Goal: Task Accomplishment & Management: Manage account settings

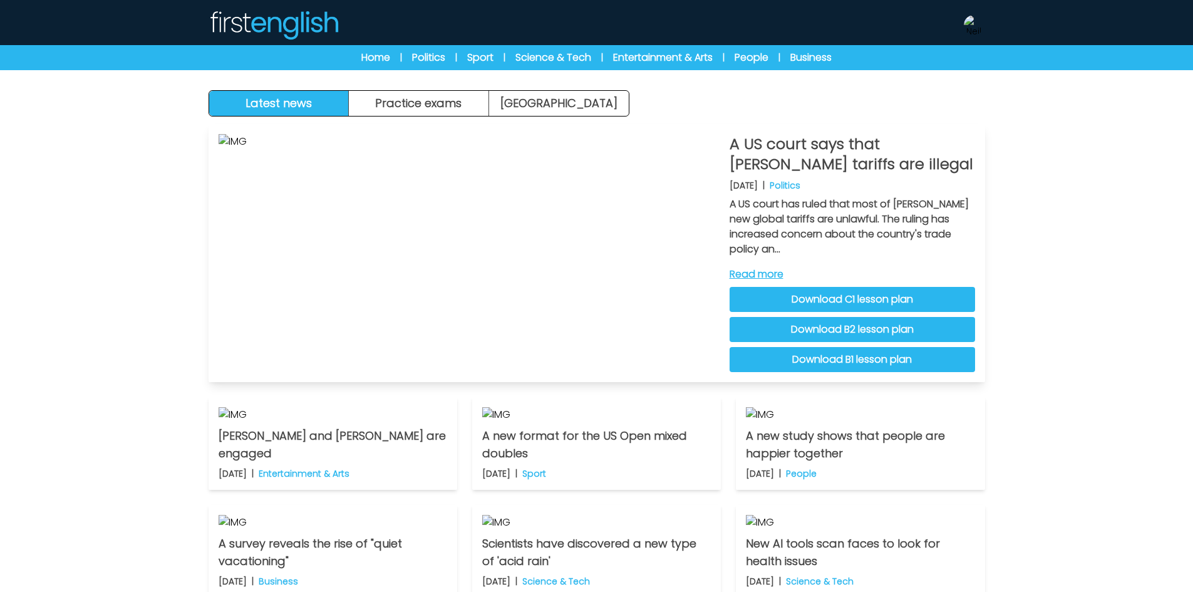
click at [843, 291] on link "Download C1 lesson plan" at bounding box center [853, 299] width 246 height 25
click at [829, 328] on link "Download B2 lesson plan" at bounding box center [853, 329] width 246 height 25
click at [890, 361] on link "Download B1 lesson plan" at bounding box center [853, 359] width 246 height 25
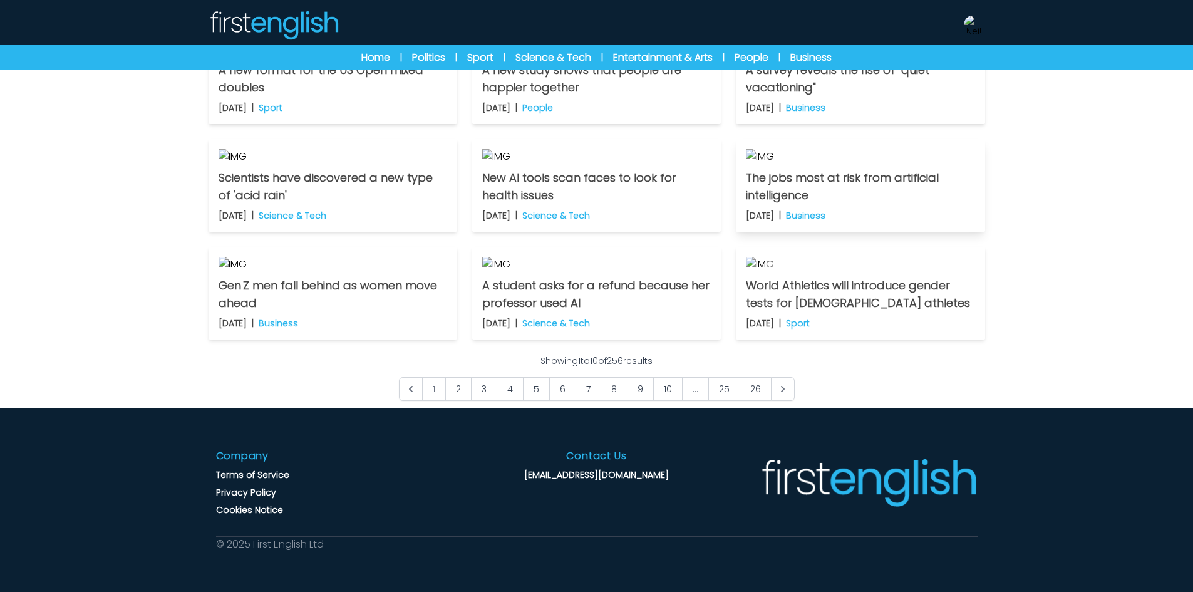
scroll to position [564, 0]
click at [975, 25] on img at bounding box center [974, 25] width 20 height 20
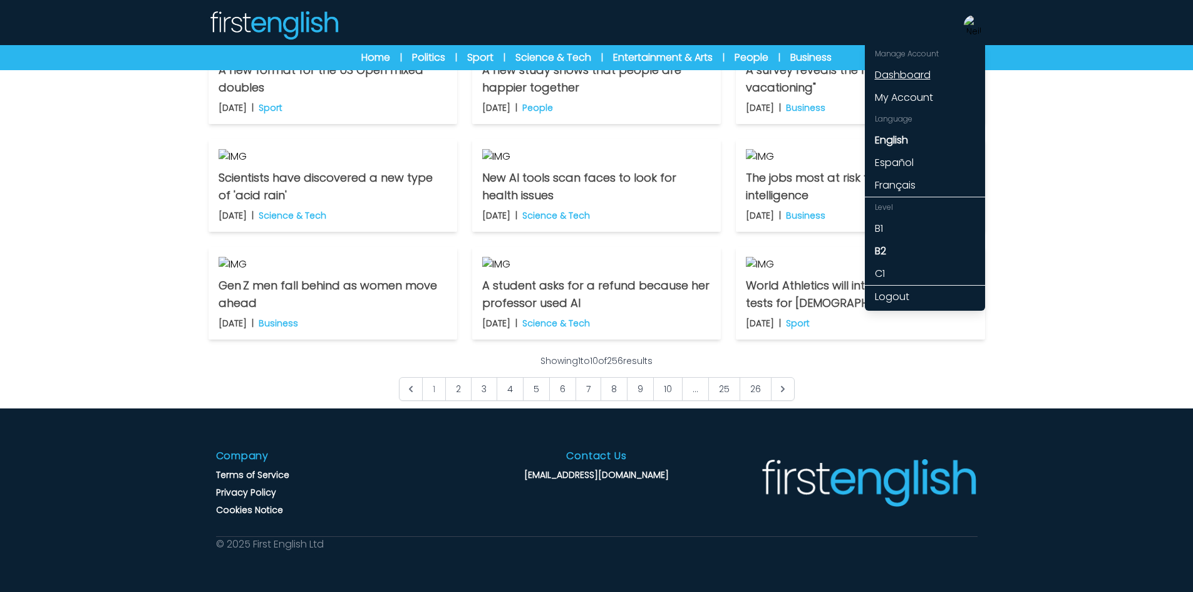
click at [911, 68] on link "Dashboard" at bounding box center [925, 75] width 120 height 23
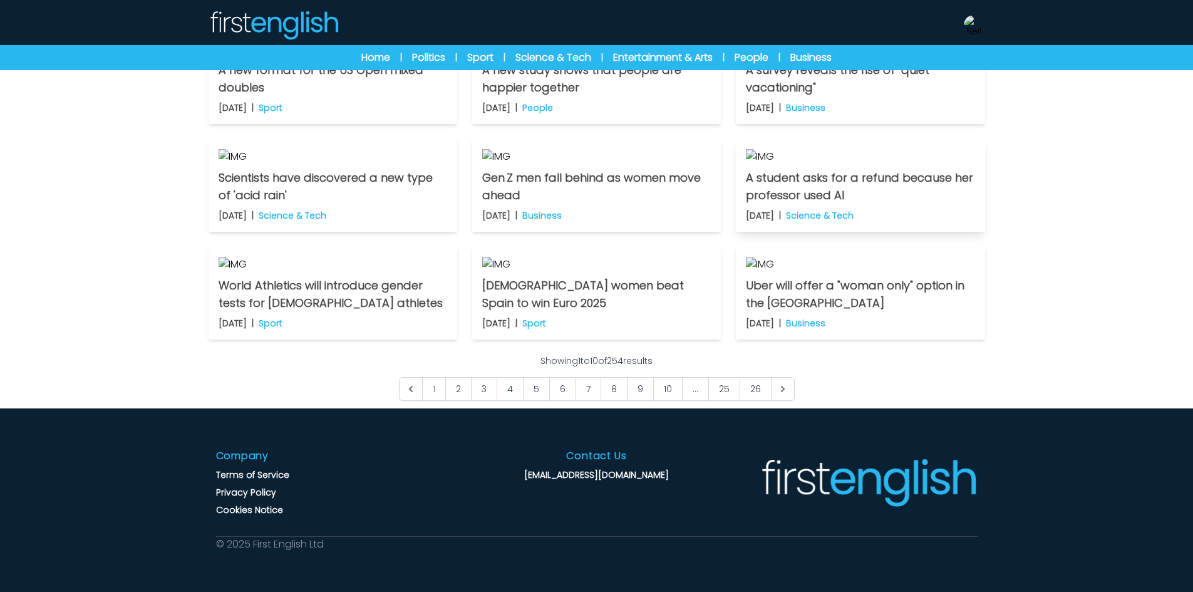
scroll to position [814, 0]
click at [463, 401] on link "2" at bounding box center [458, 389] width 26 height 24
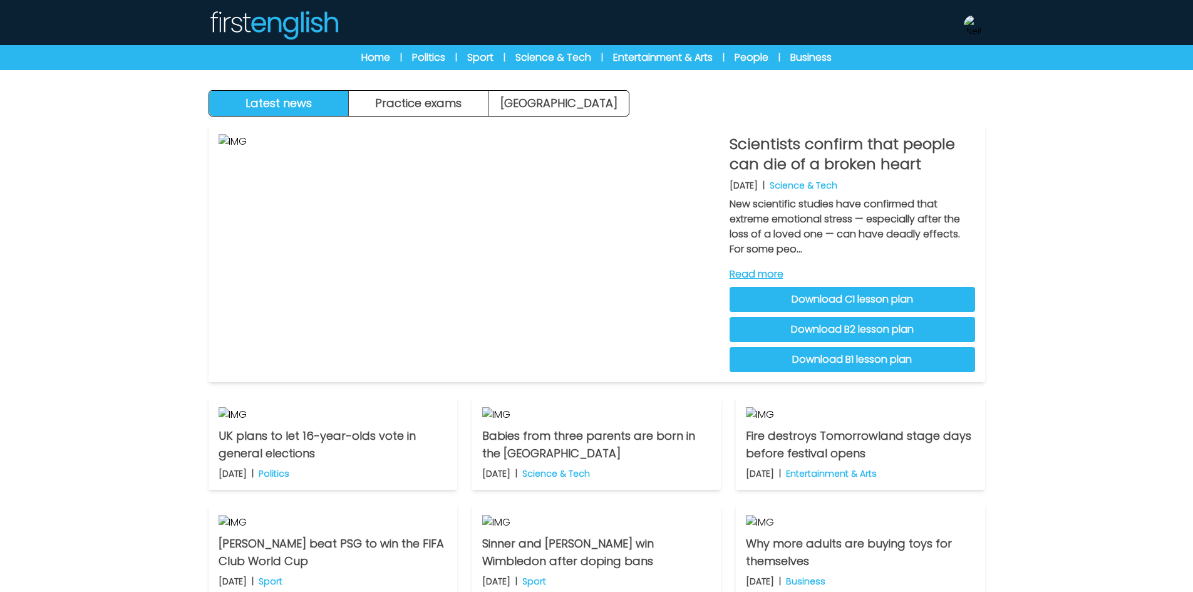
click at [305, 31] on img at bounding box center [274, 25] width 130 height 30
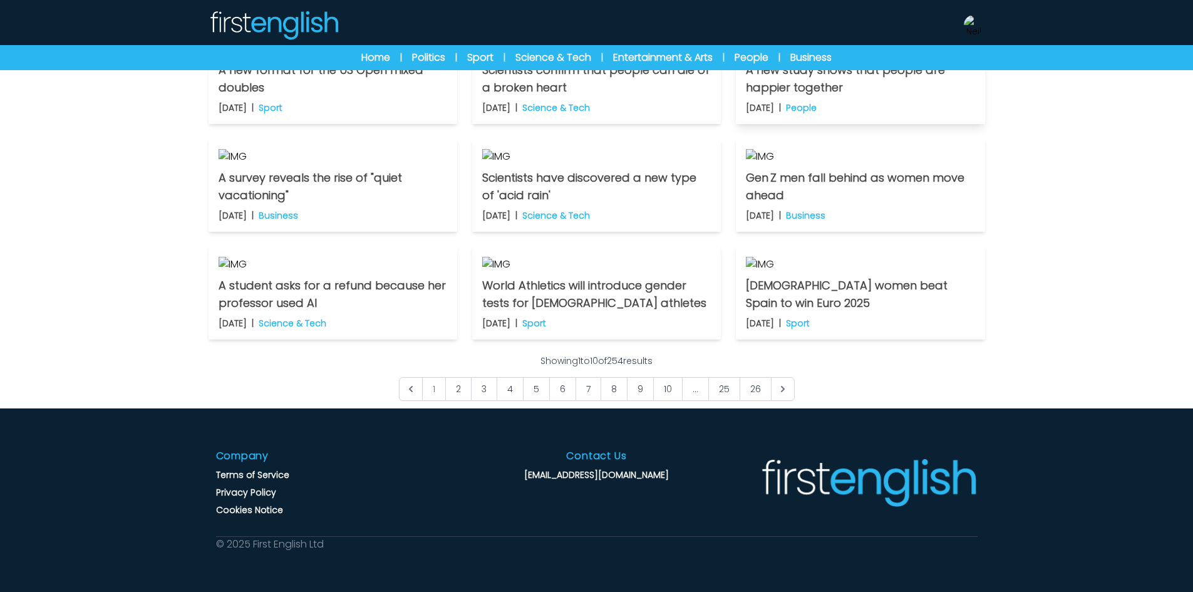
scroll to position [689, 0]
click at [458, 401] on link "2" at bounding box center [458, 389] width 26 height 24
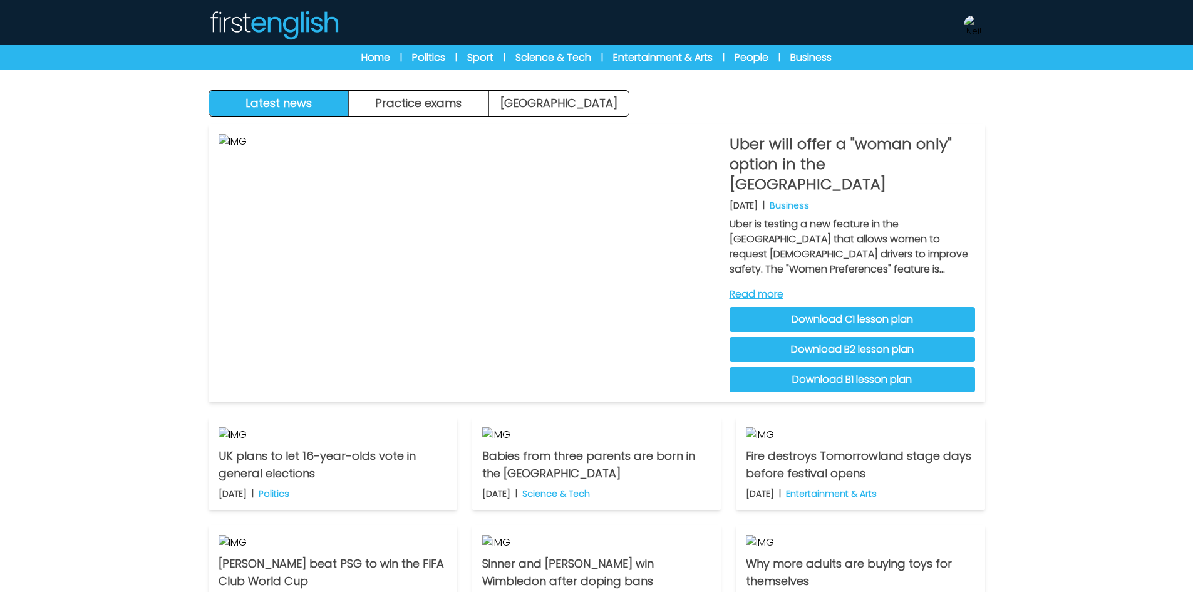
click at [293, 29] on img at bounding box center [274, 25] width 130 height 30
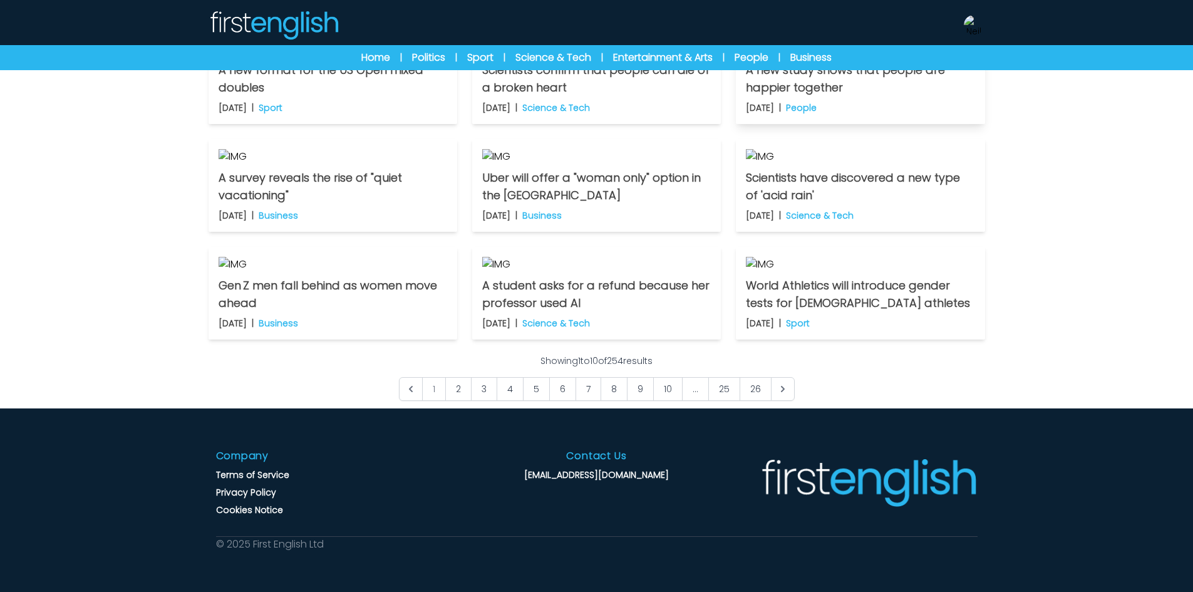
scroll to position [752, 0]
click at [460, 401] on link "2" at bounding box center [458, 389] width 26 height 24
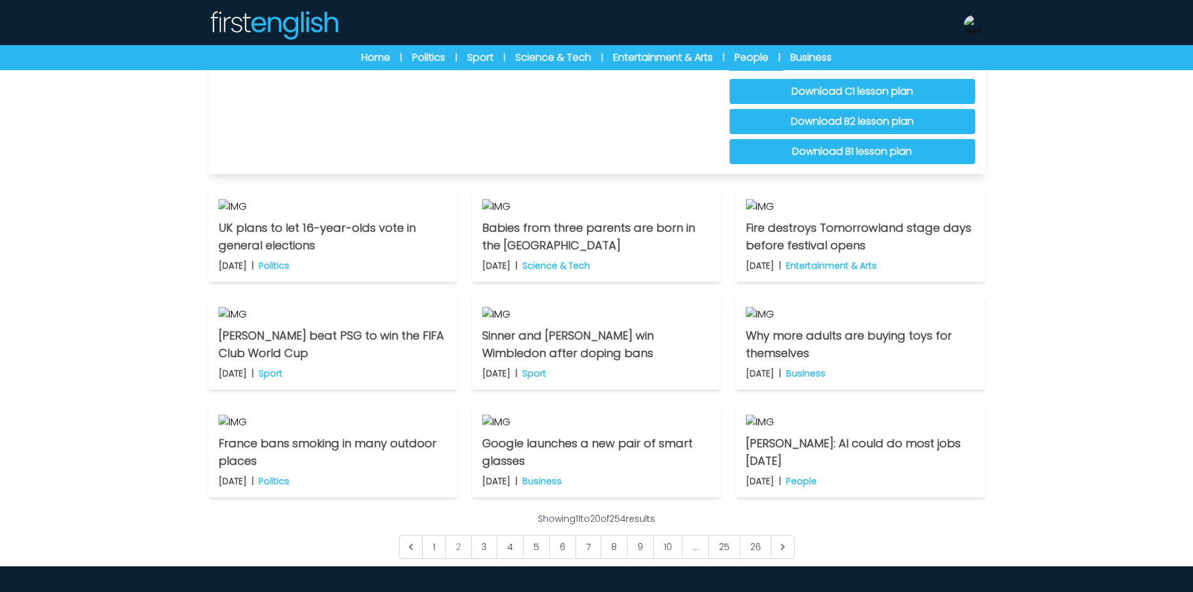
scroll to position [313, 0]
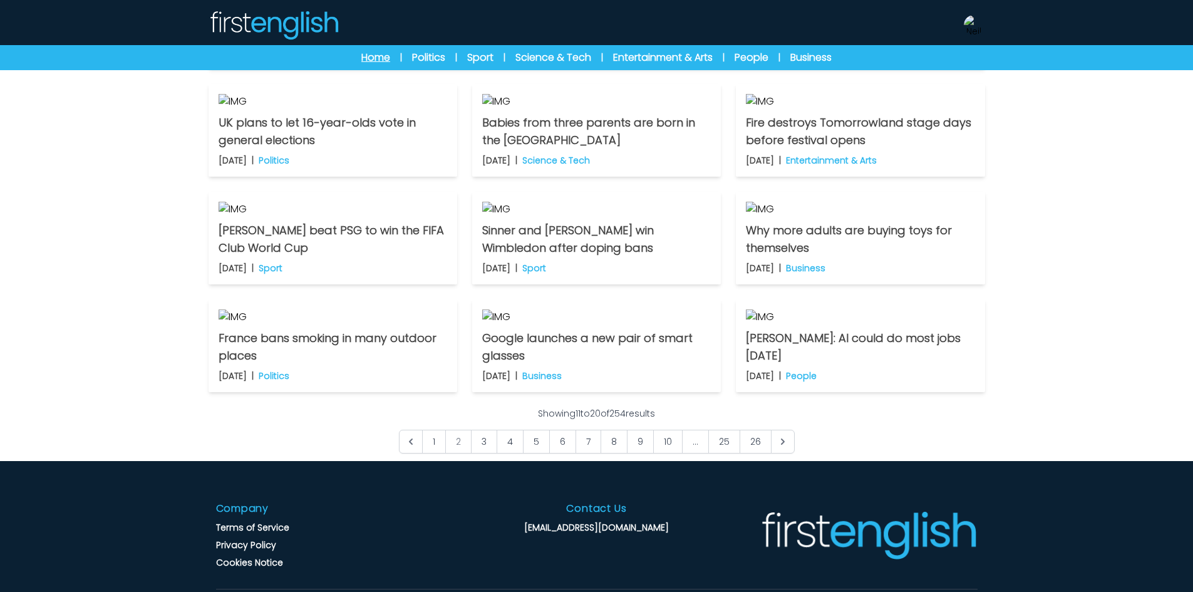
click at [380, 51] on link "Home" at bounding box center [375, 57] width 29 height 15
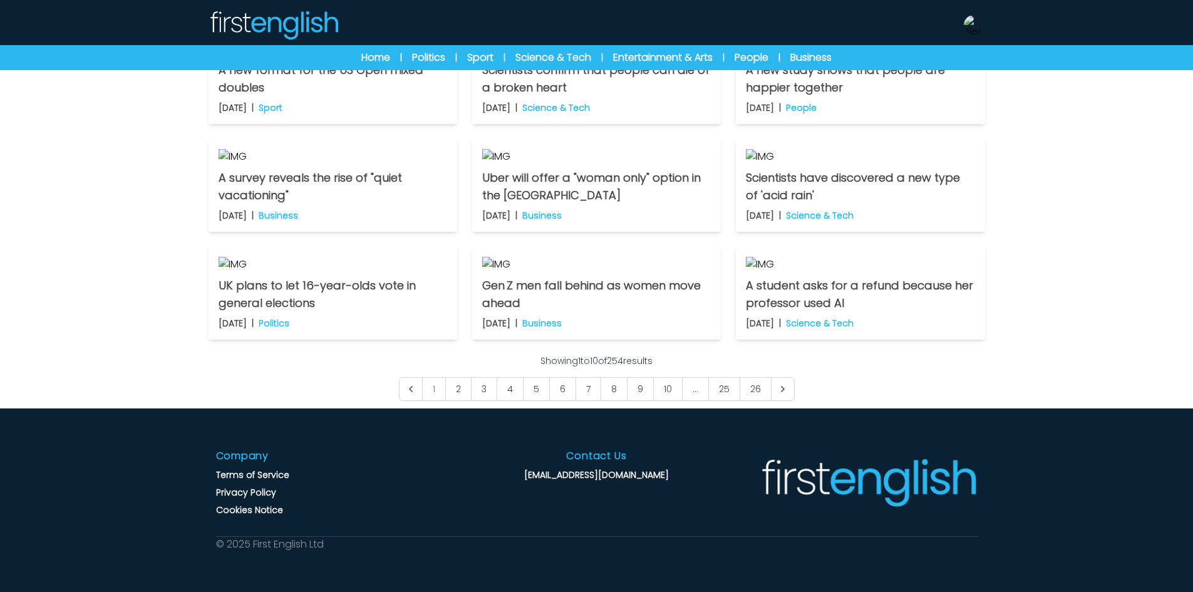
scroll to position [814, 0]
click at [457, 401] on link "2" at bounding box center [458, 389] width 26 height 24
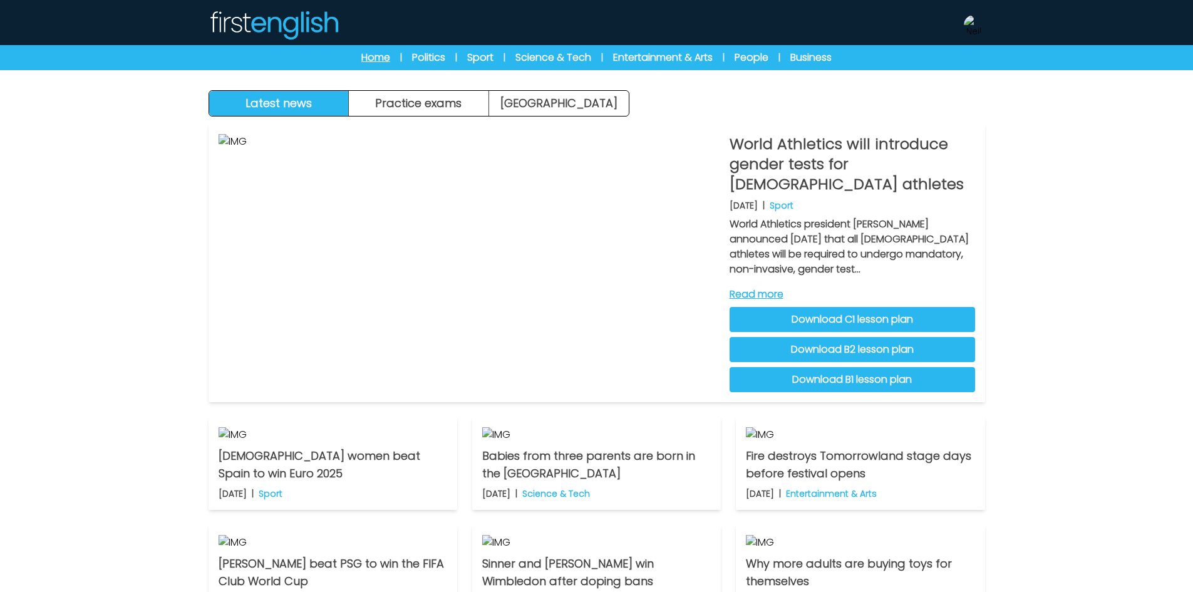
click at [375, 60] on link "Home" at bounding box center [375, 57] width 29 height 15
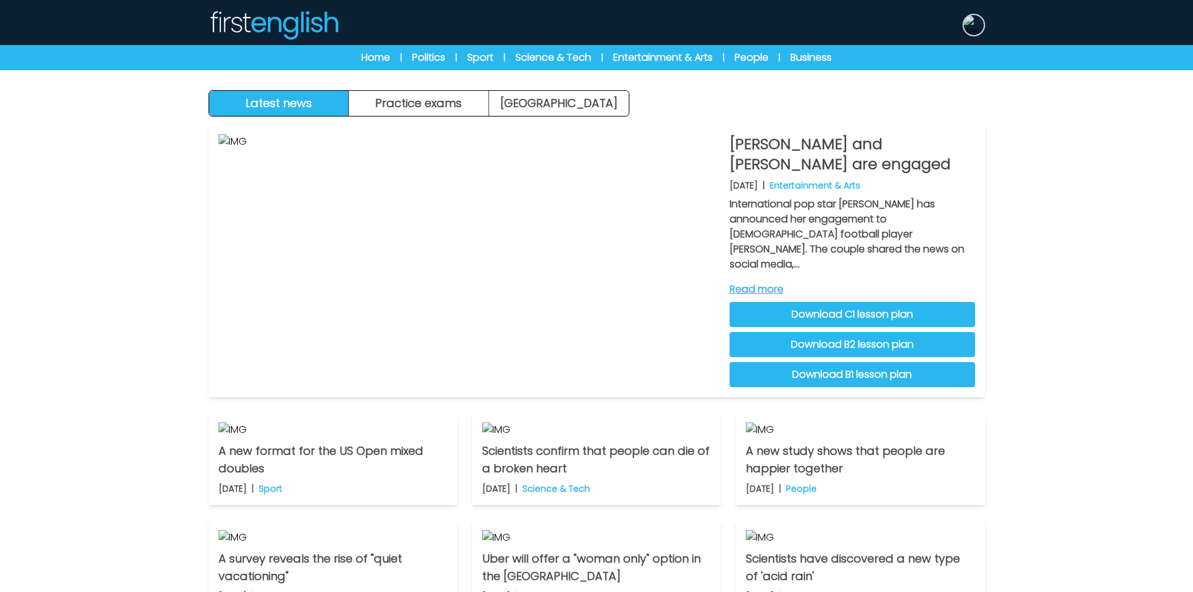
click at [970, 26] on img at bounding box center [974, 25] width 20 height 20
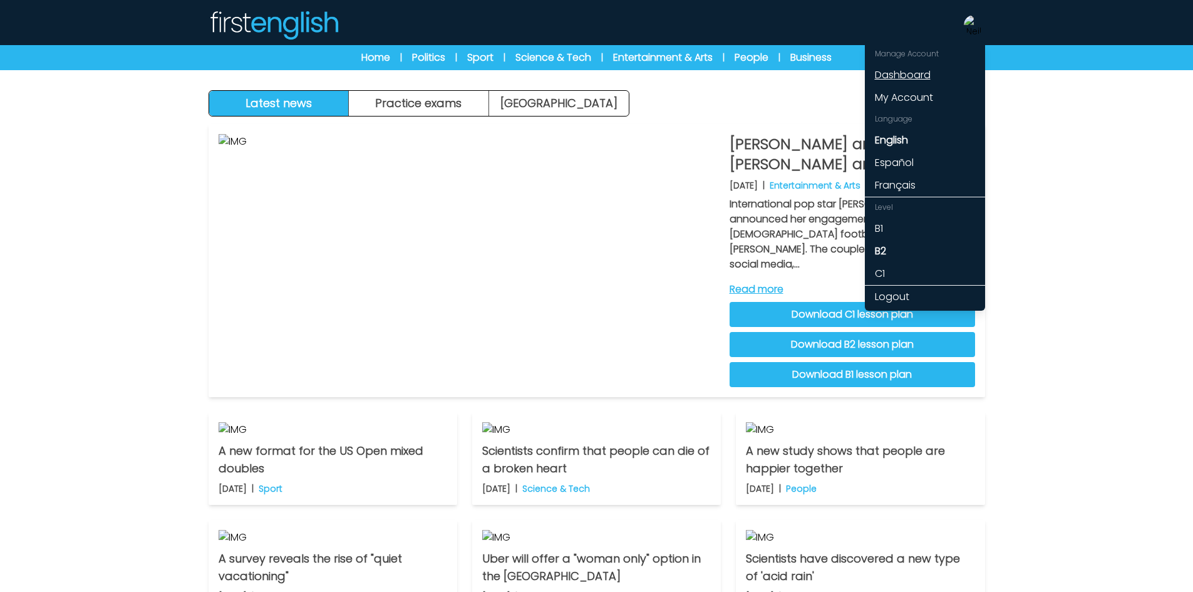
click at [903, 80] on link "Dashboard" at bounding box center [925, 75] width 120 height 23
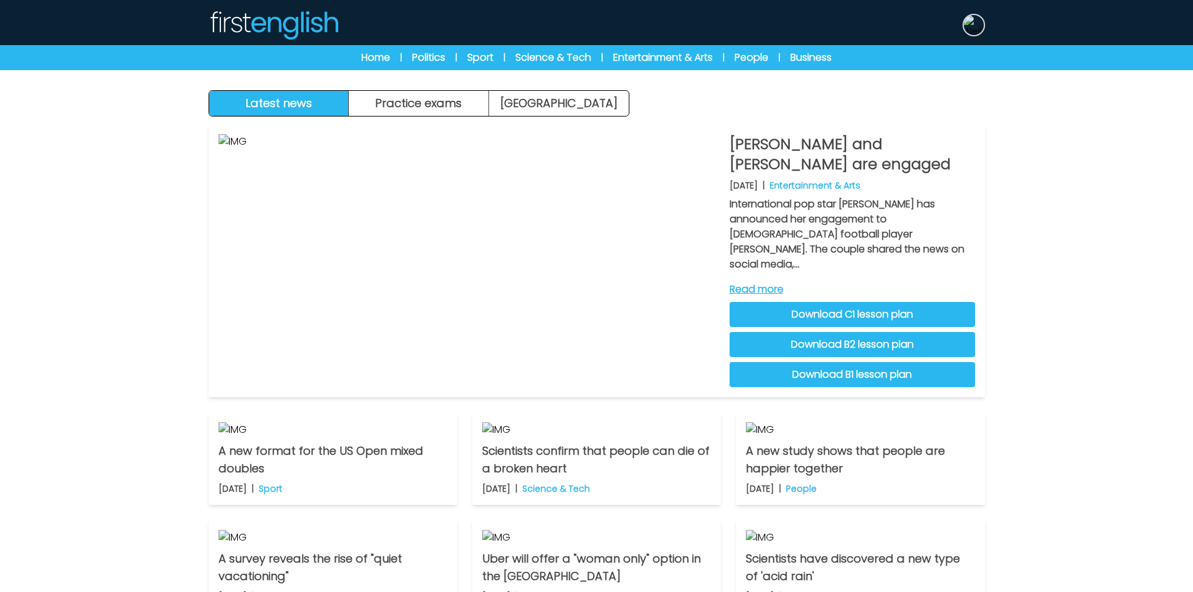
click at [978, 22] on img at bounding box center [974, 25] width 20 height 20
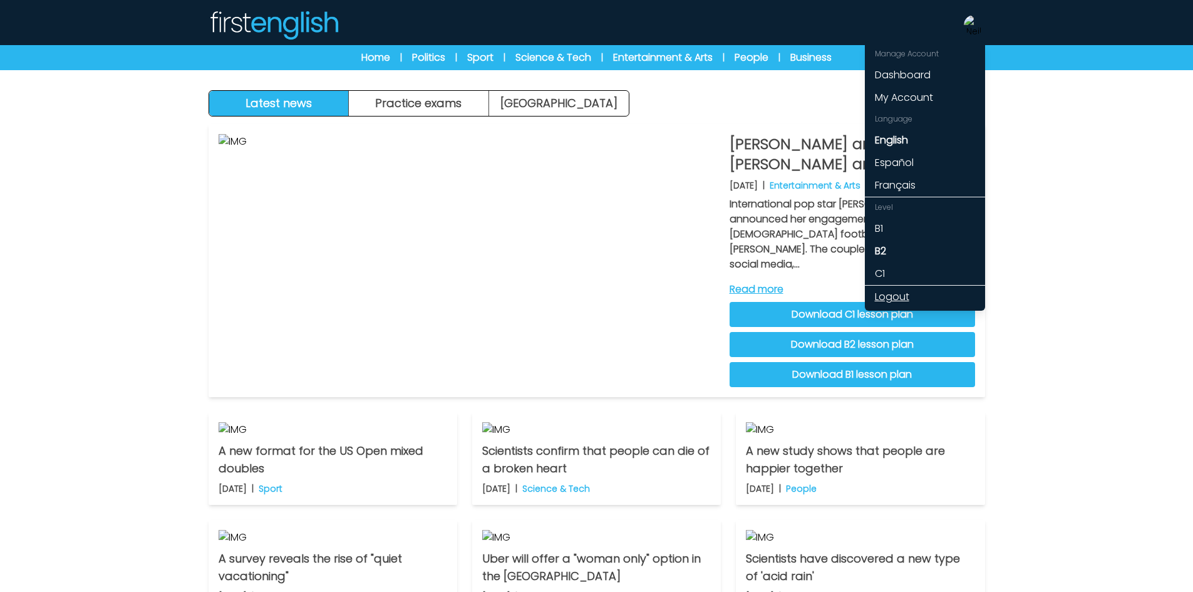
click at [898, 299] on link "Logout" at bounding box center [925, 297] width 120 height 23
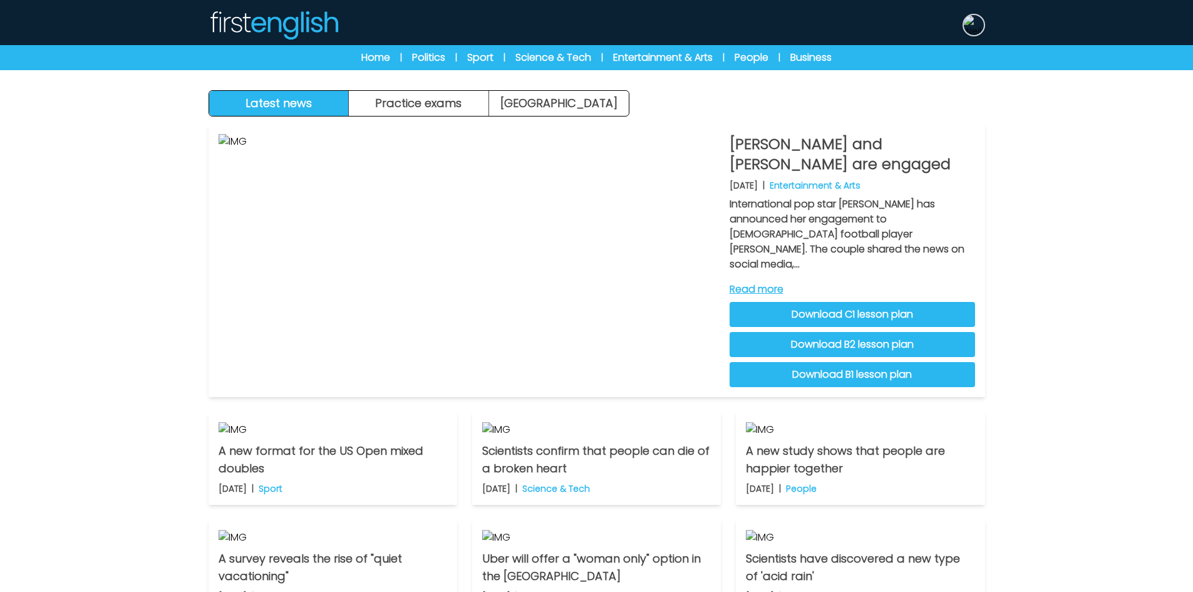
drag, startPoint x: 975, startPoint y: 29, endPoint x: 977, endPoint y: 170, distance: 141.6
click at [975, 29] on img at bounding box center [974, 25] width 20 height 20
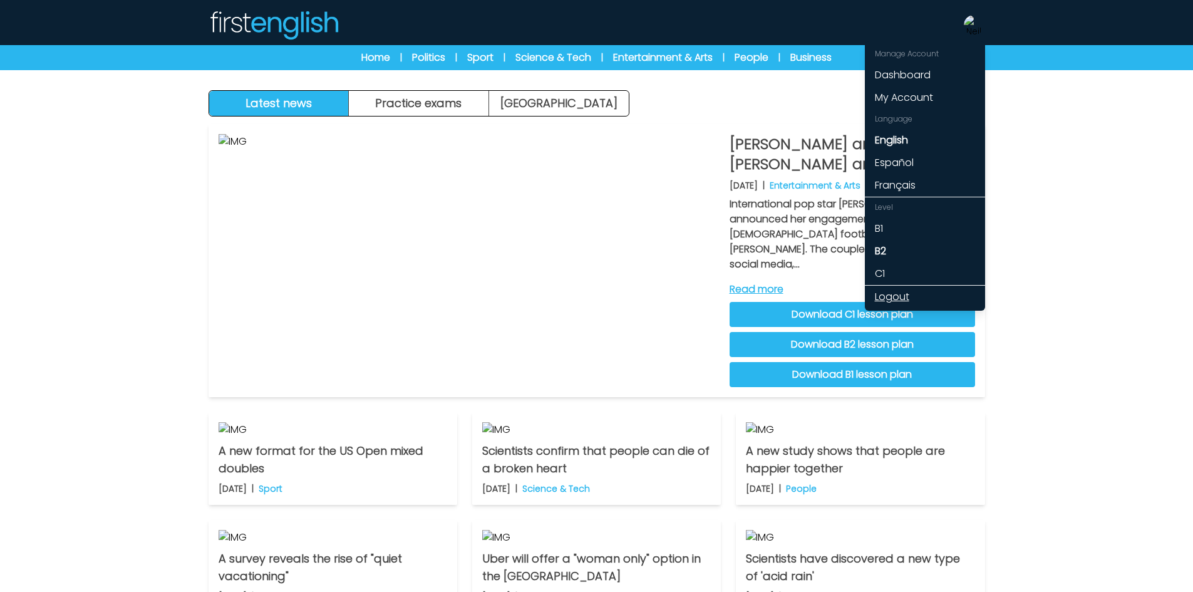
click at [903, 292] on link "Logout" at bounding box center [925, 297] width 120 height 23
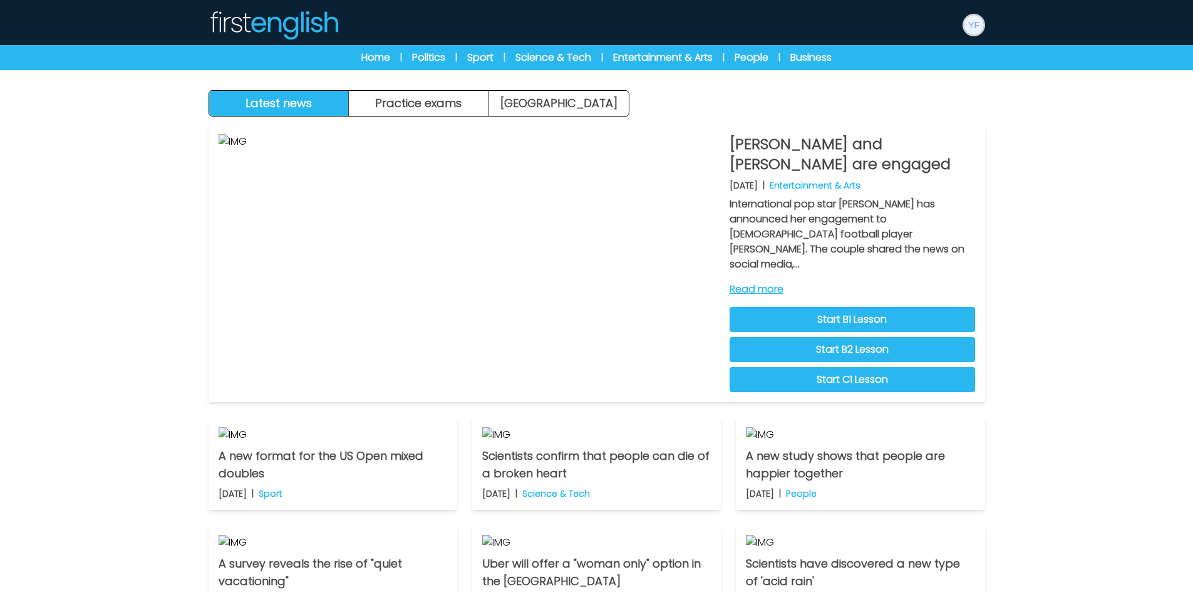
drag, startPoint x: 973, startPoint y: 28, endPoint x: 977, endPoint y: 86, distance: 59.0
click at [974, 27] on img at bounding box center [974, 25] width 20 height 20
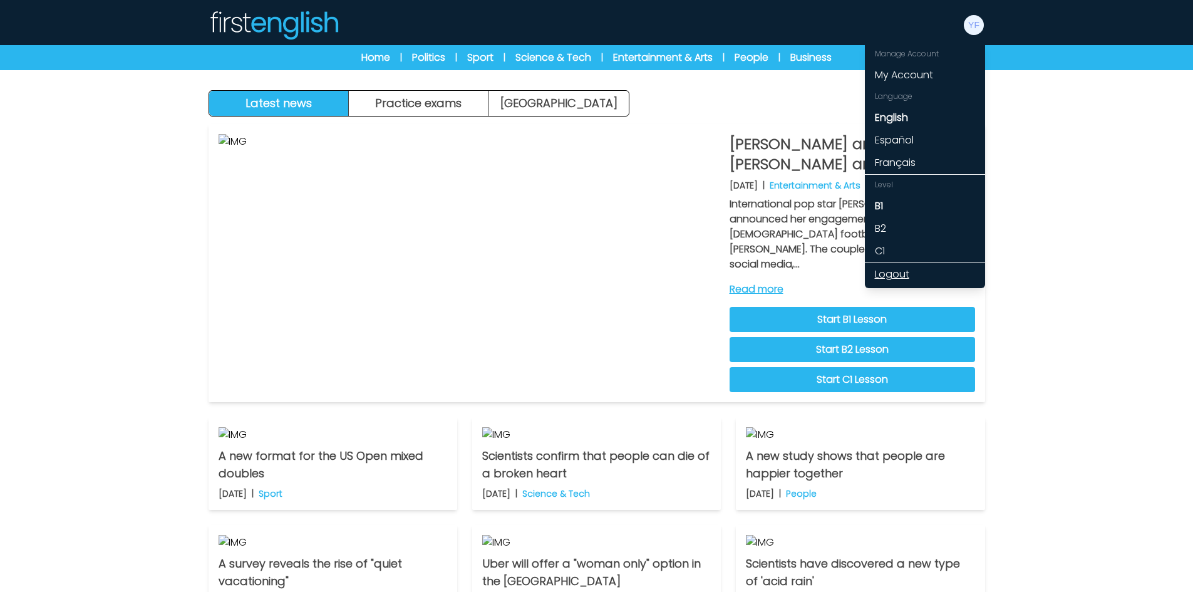
click at [893, 276] on link "Logout" at bounding box center [925, 274] width 120 height 23
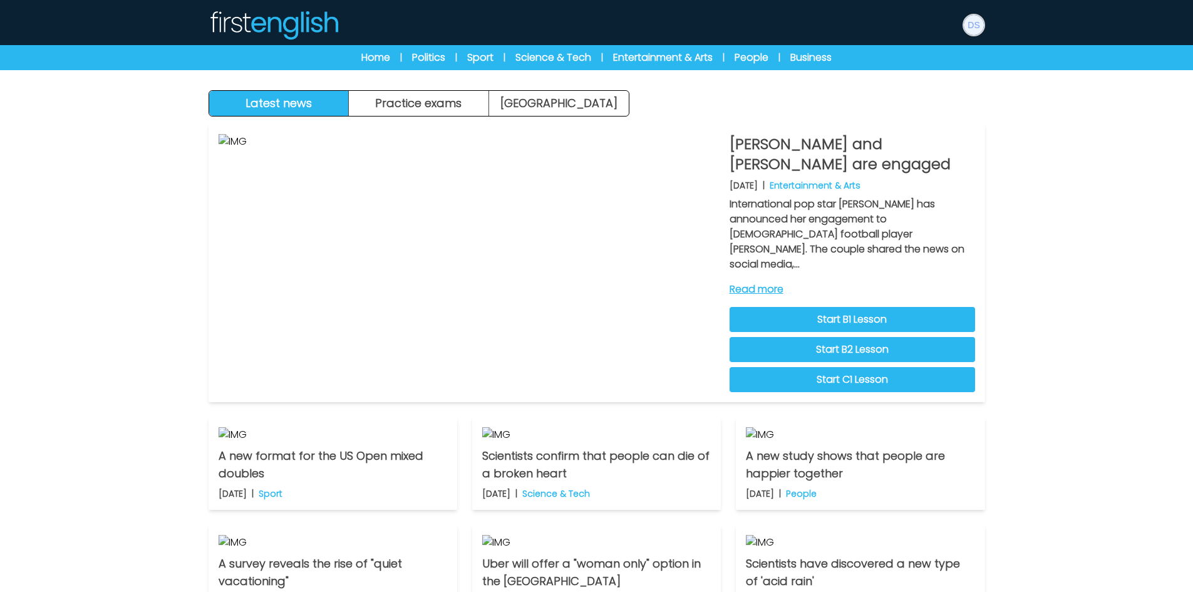
click at [972, 24] on img at bounding box center [974, 25] width 20 height 20
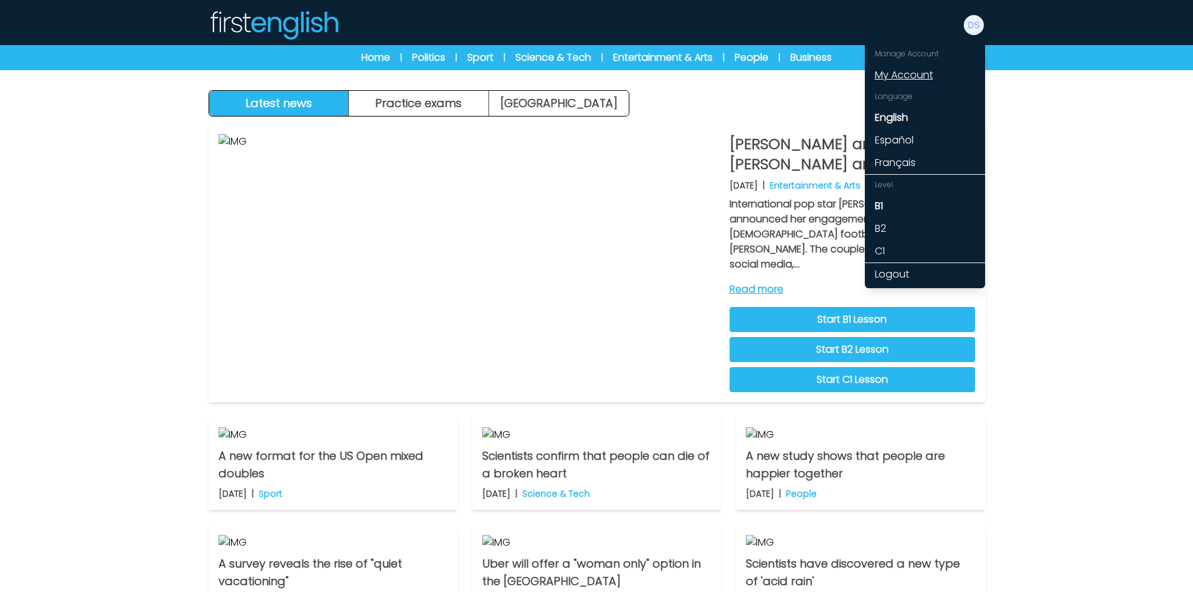
click at [913, 76] on link "My Account" at bounding box center [925, 75] width 120 height 23
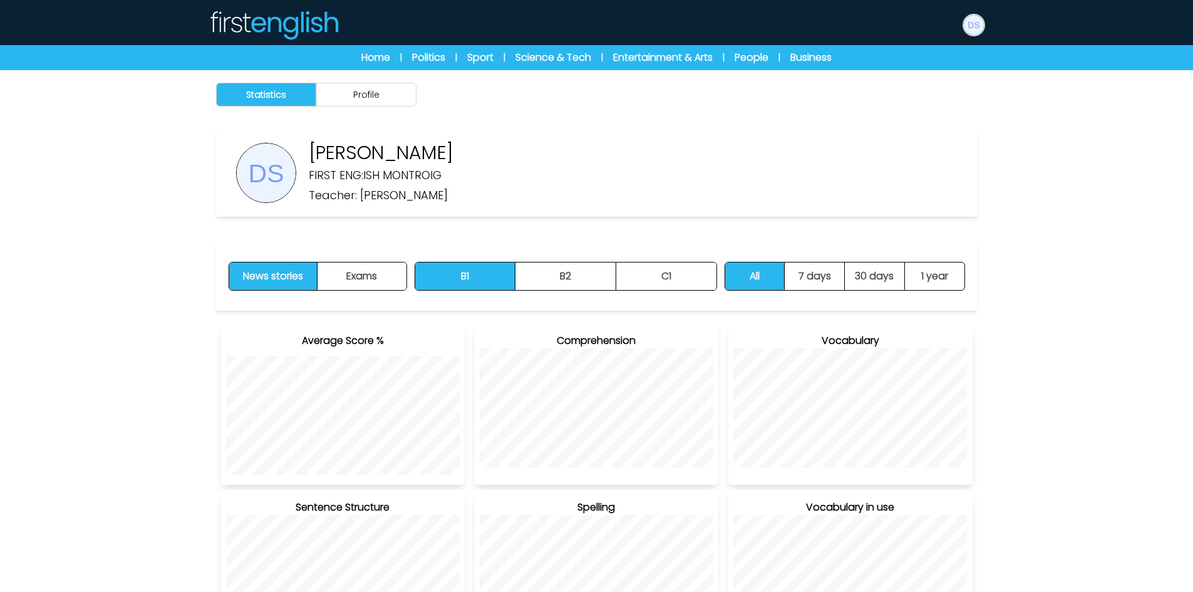
click at [978, 31] on img at bounding box center [974, 25] width 20 height 20
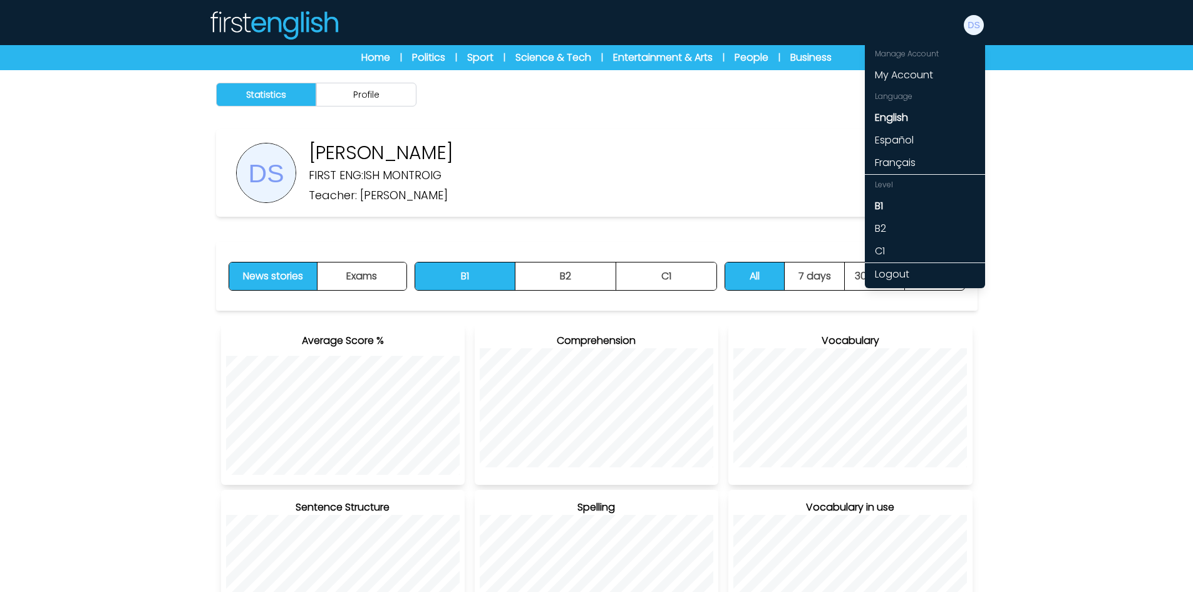
drag, startPoint x: 683, startPoint y: 140, endPoint x: 688, endPoint y: 130, distance: 11.2
click at [683, 140] on div "Diego Saddier FIRST ENG:ISH MONTROIG Teacher: William Storey" at bounding box center [597, 173] width 762 height 88
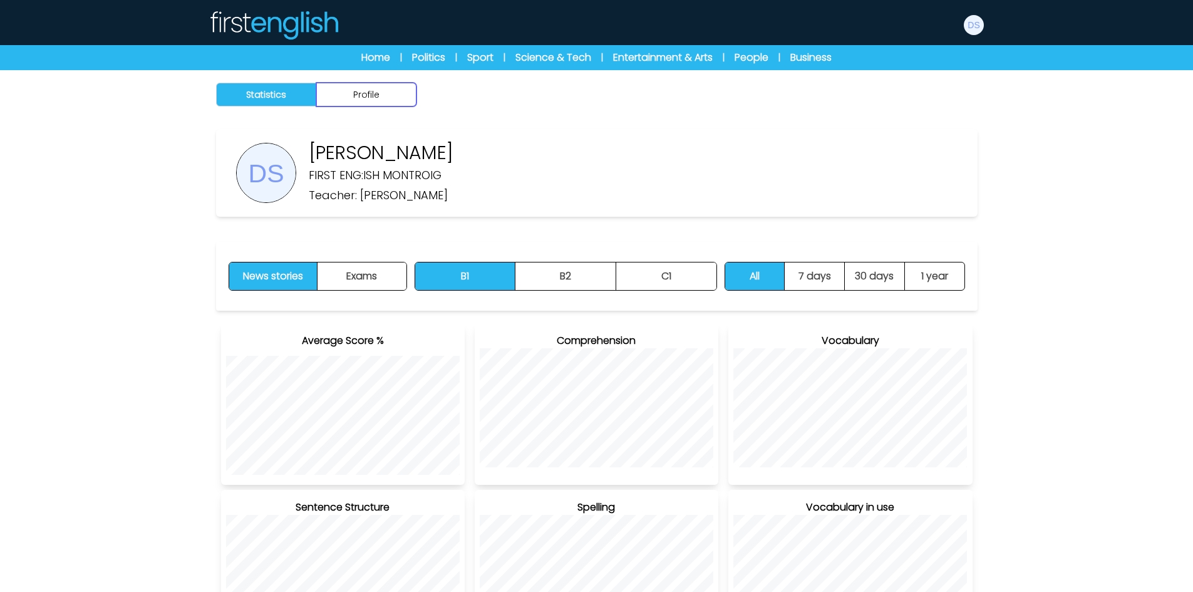
click at [366, 104] on button "Profile" at bounding box center [366, 95] width 100 height 24
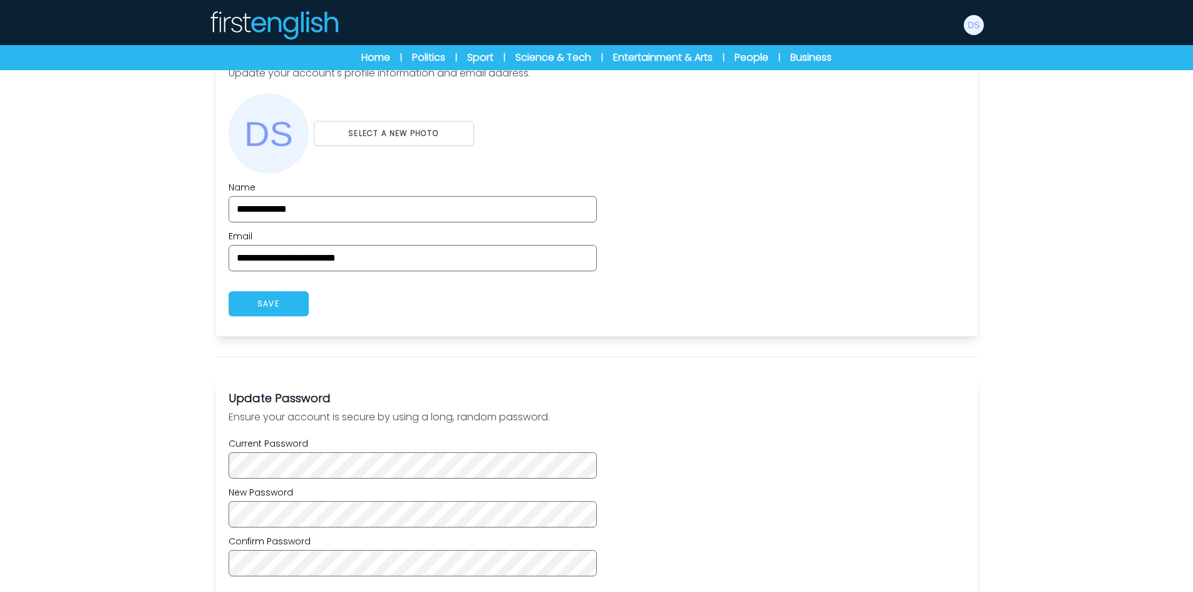
scroll to position [313, 0]
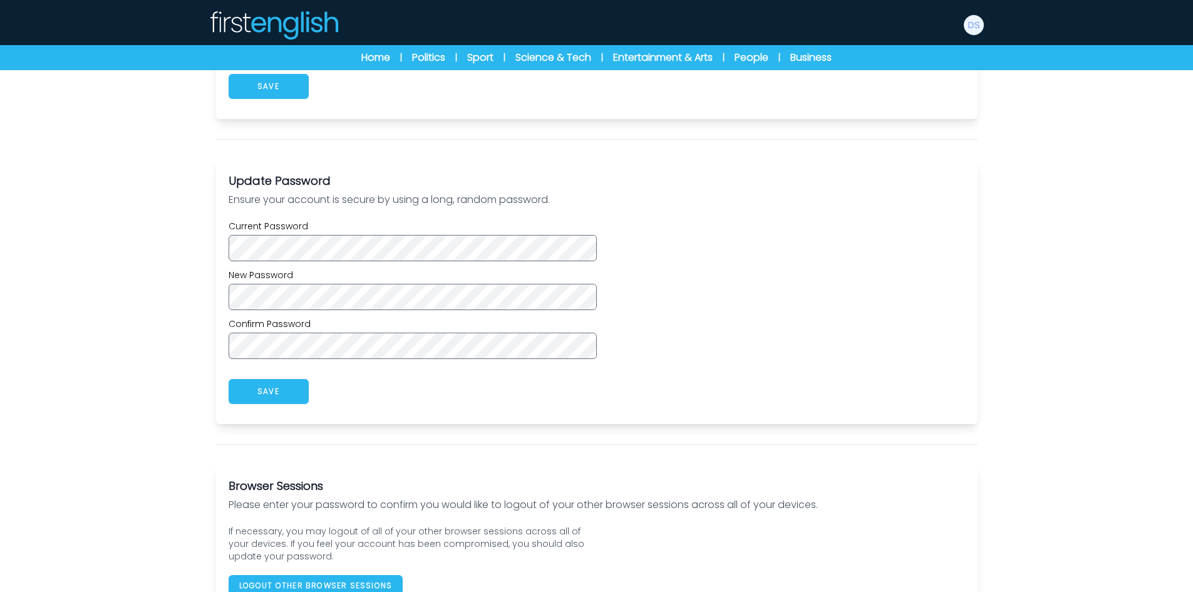
click at [323, 281] on label "New Password" at bounding box center [413, 275] width 368 height 13
click at [319, 285] on div "New Password" at bounding box center [413, 289] width 368 height 41
drag, startPoint x: 319, startPoint y: 283, endPoint x: 142, endPoint y: 280, distance: 177.3
click at [142, 280] on div "Statistics Profile Diego Saddier FIRST ENG:ISH MONTROIG" at bounding box center [596, 191] width 1193 height 869
click at [152, 306] on div "Statistics Profile Diego Saddier FIRST ENG:ISH MONTROIG" at bounding box center [596, 191] width 1193 height 869
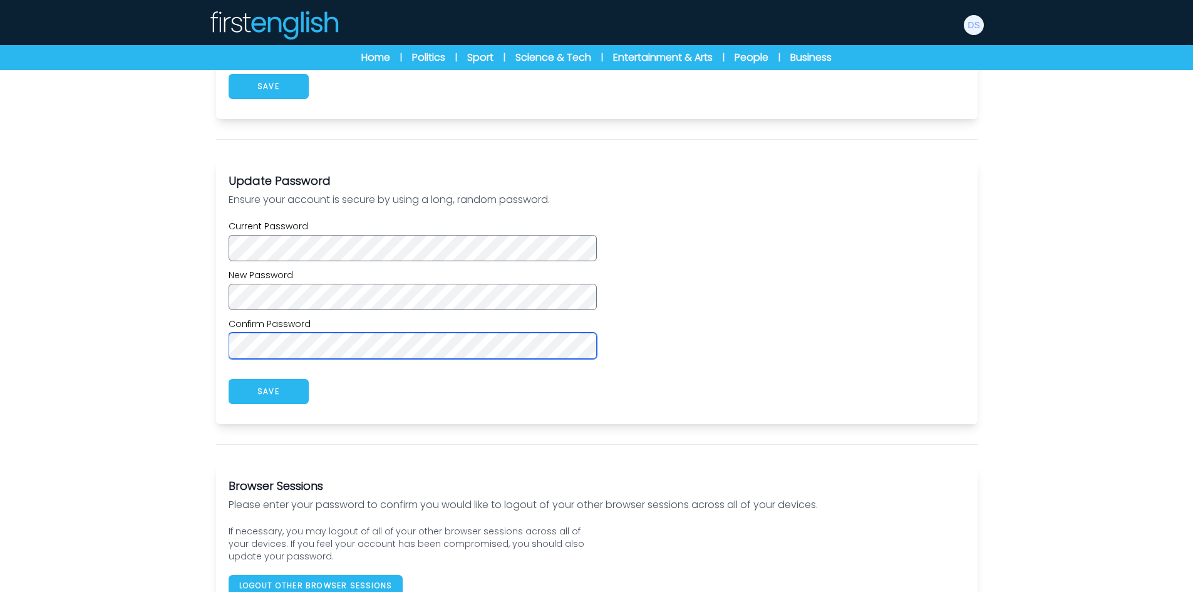
click at [164, 330] on div "Statistics Profile Diego Saddier FIRST ENG:ISH MONTROIG" at bounding box center [596, 191] width 1193 height 869
click at [126, 332] on div "Statistics Profile Diego Saddier FIRST ENG:ISH MONTROIG" at bounding box center [596, 191] width 1193 height 869
click at [261, 374] on div "app.myaccount_profile_password_saved. SAVE" at bounding box center [597, 391] width 737 height 40
click at [264, 387] on button "SAVE" at bounding box center [269, 391] width 80 height 25
click at [967, 29] on img at bounding box center [974, 25] width 20 height 20
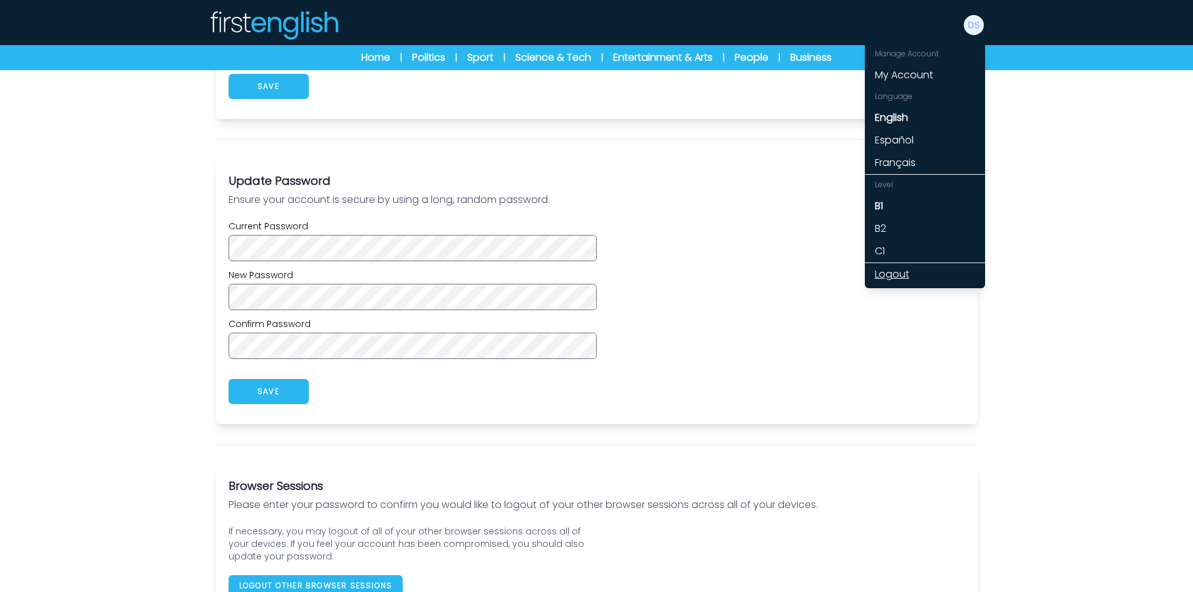
drag, startPoint x: 908, startPoint y: 272, endPoint x: 856, endPoint y: 269, distance: 52.1
click at [908, 272] on link "Logout" at bounding box center [925, 274] width 120 height 23
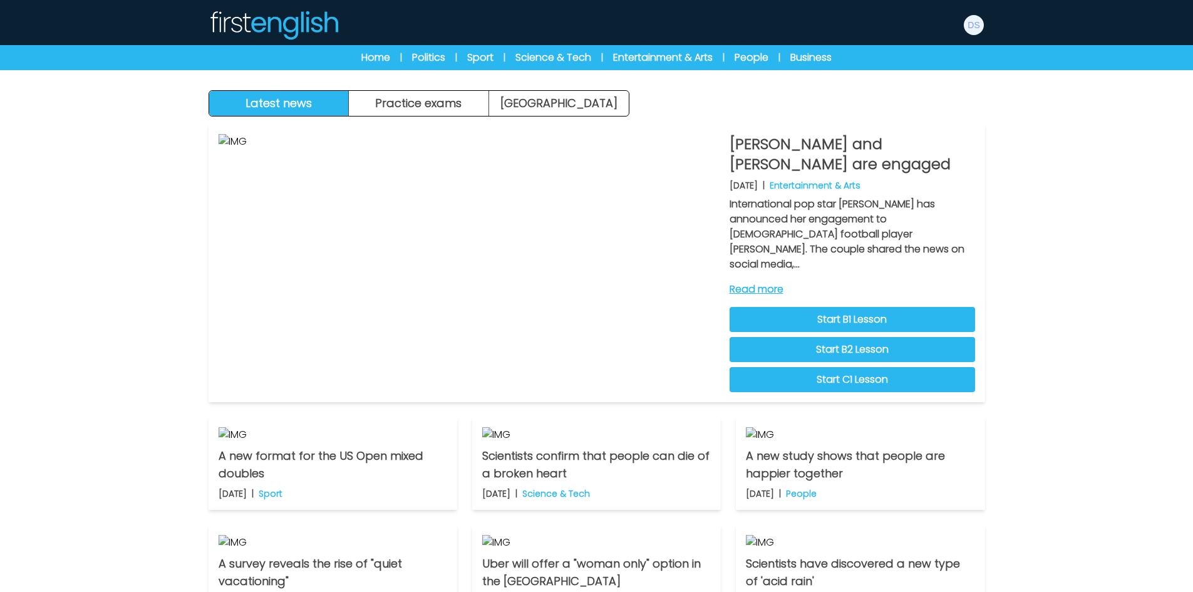
click at [1096, 288] on div "Latest news Practice exams [GEOGRAPHIC_DATA] Latest news [GEOGRAPHIC_DATA] Prac…" at bounding box center [596, 397] width 1193 height 794
click at [440, 65] on link "Politics" at bounding box center [428, 57] width 33 height 15
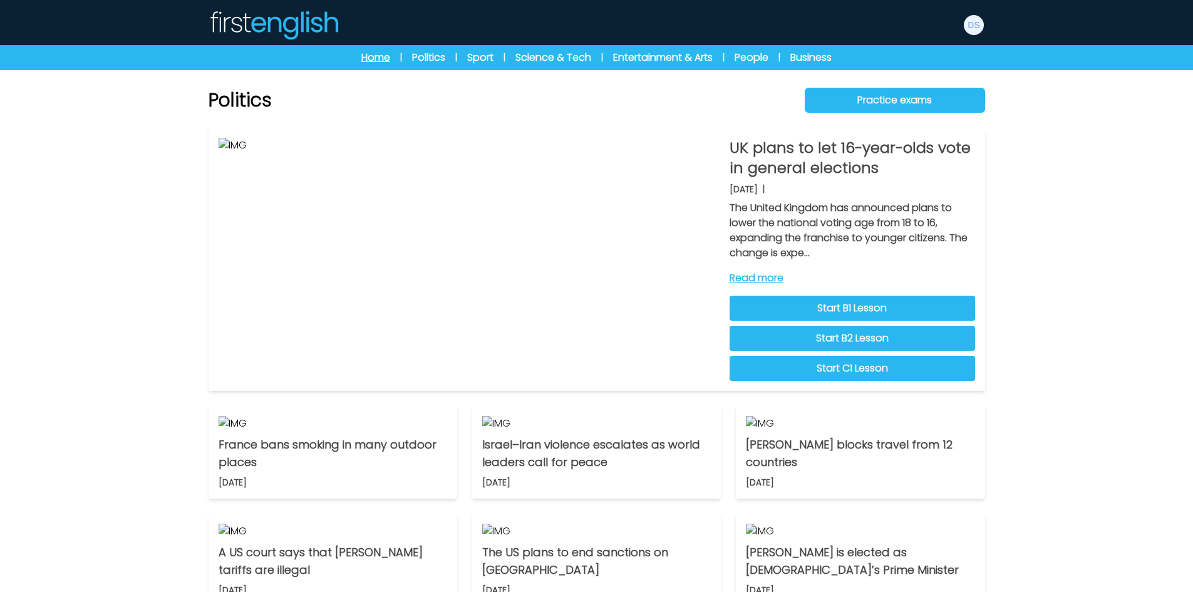
click at [371, 61] on link "Home" at bounding box center [375, 57] width 29 height 15
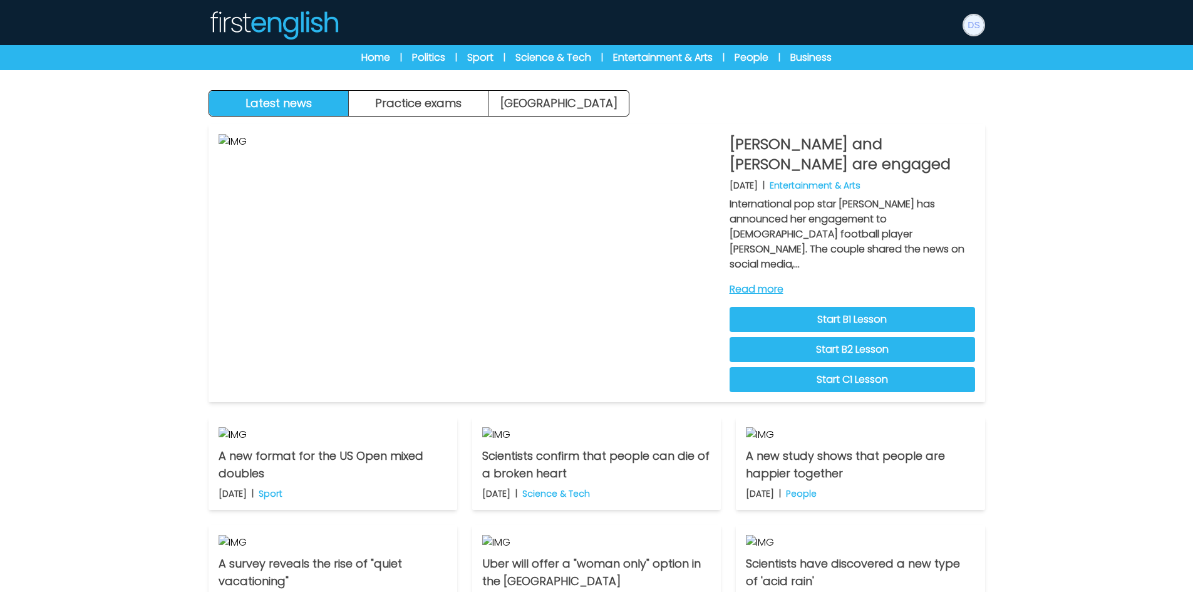
click at [970, 29] on img at bounding box center [974, 25] width 20 height 20
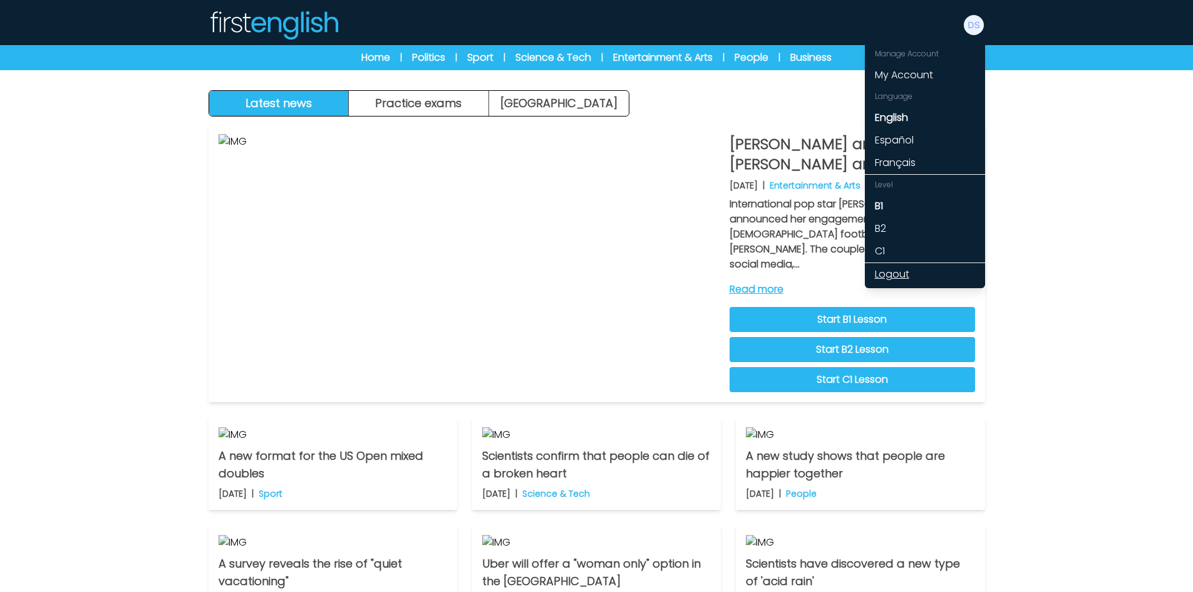
click at [901, 276] on link "Logout" at bounding box center [925, 274] width 120 height 23
